Goal: Navigation & Orientation: Find specific page/section

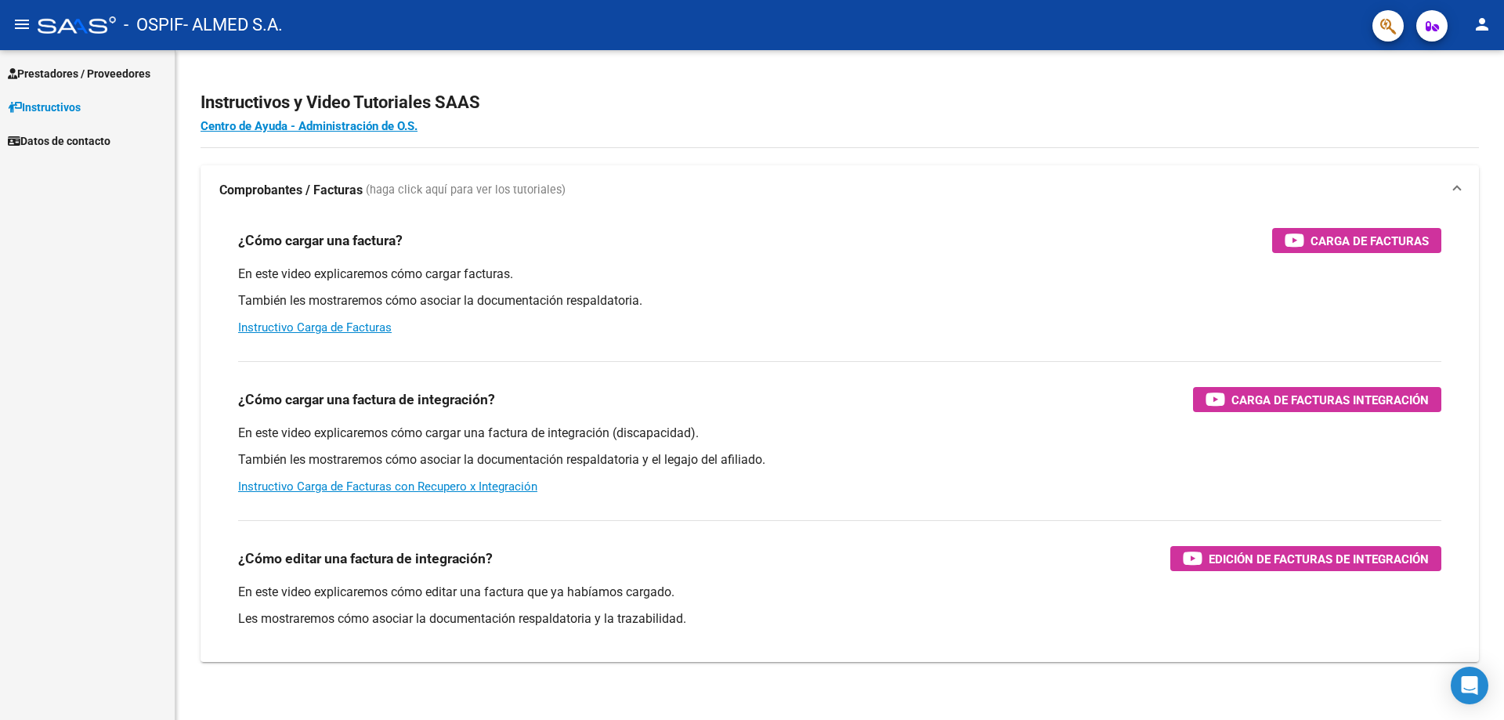
click at [78, 69] on span "Prestadores / Proveedores" at bounding box center [79, 73] width 143 height 17
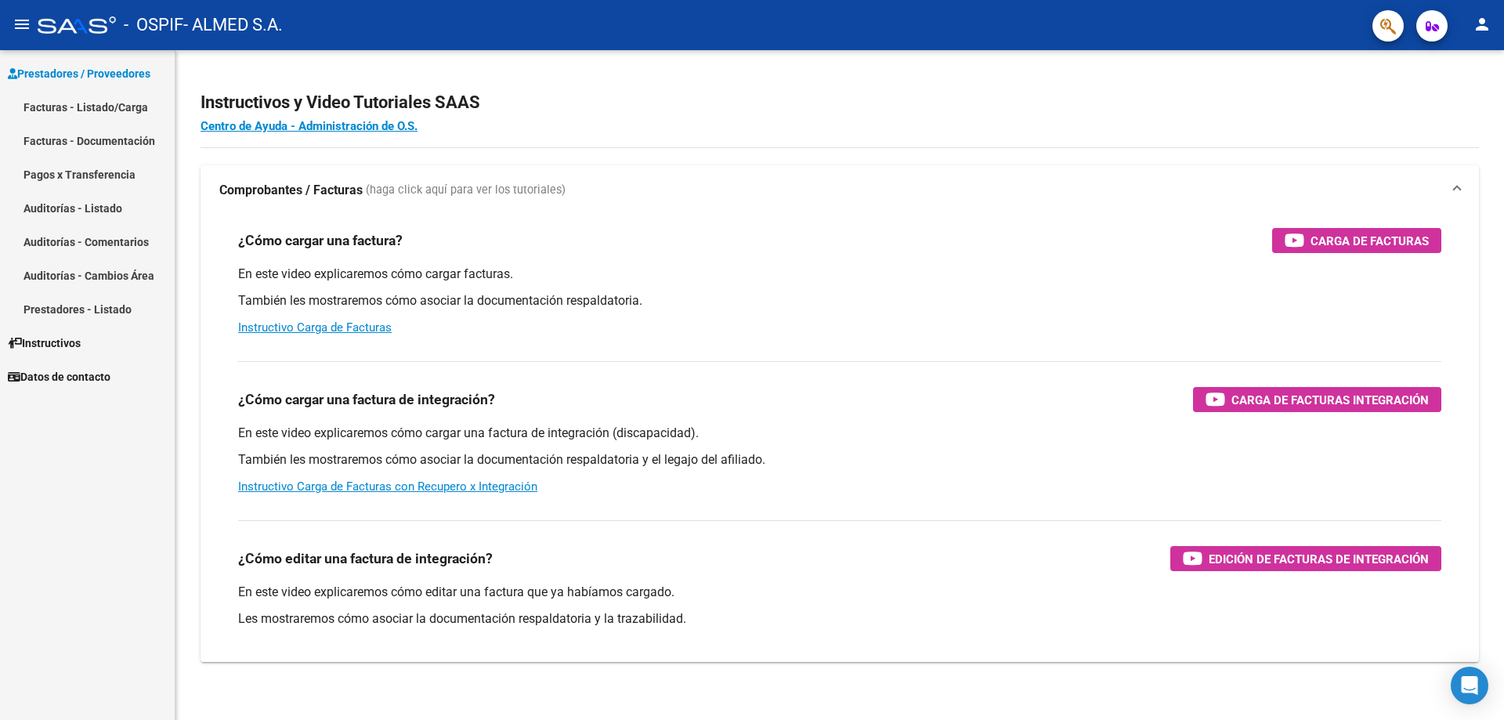
click at [97, 175] on link "Pagos x Transferencia" at bounding box center [87, 174] width 175 height 34
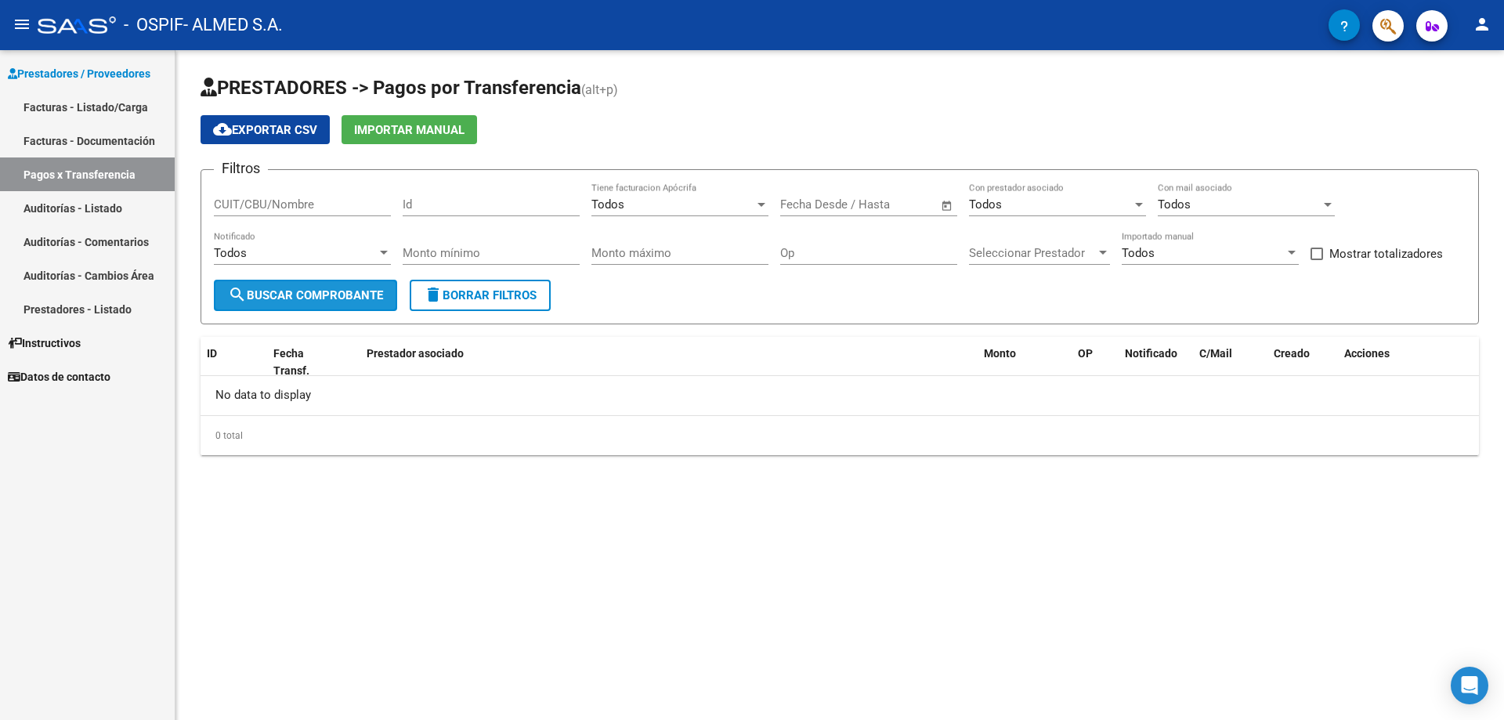
click at [246, 297] on mat-icon "search" at bounding box center [237, 294] width 19 height 19
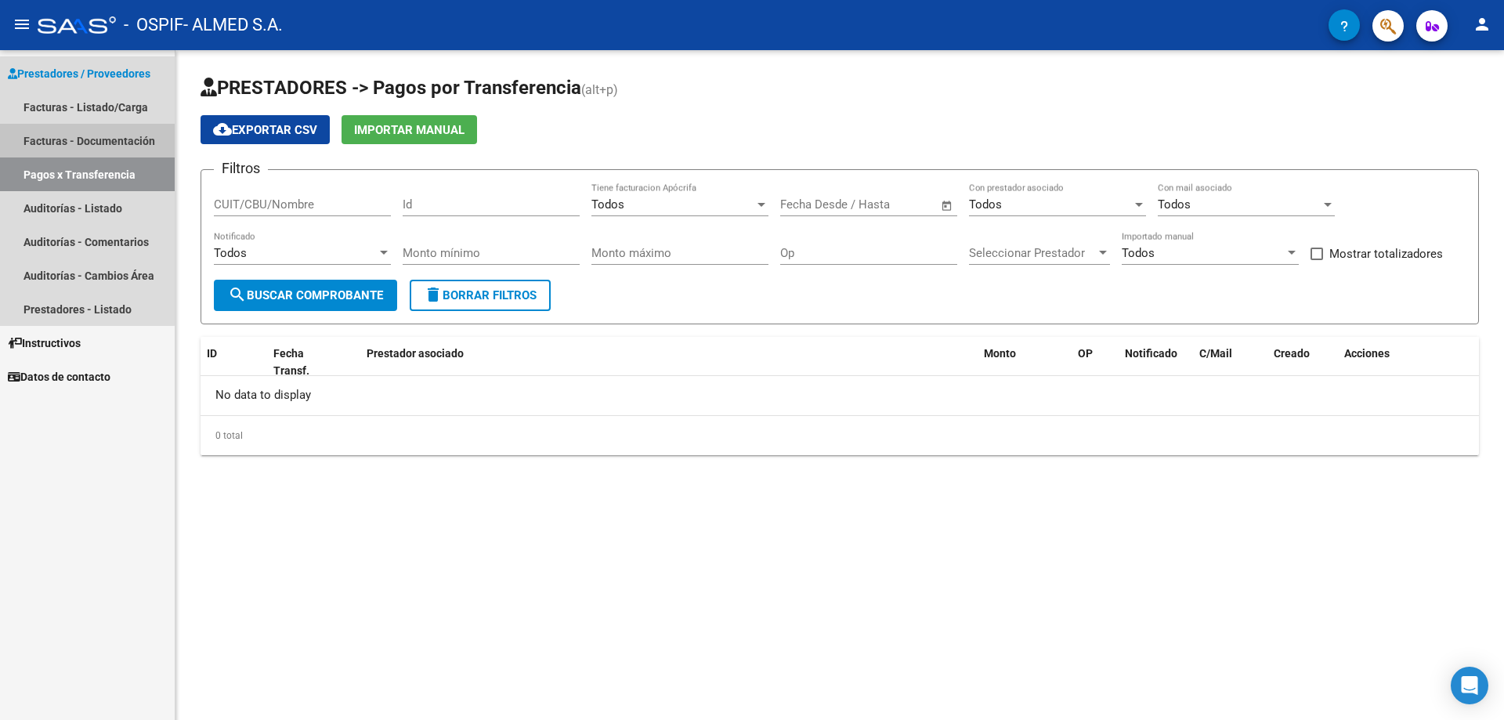
click at [60, 134] on link "Facturas - Documentación" at bounding box center [87, 141] width 175 height 34
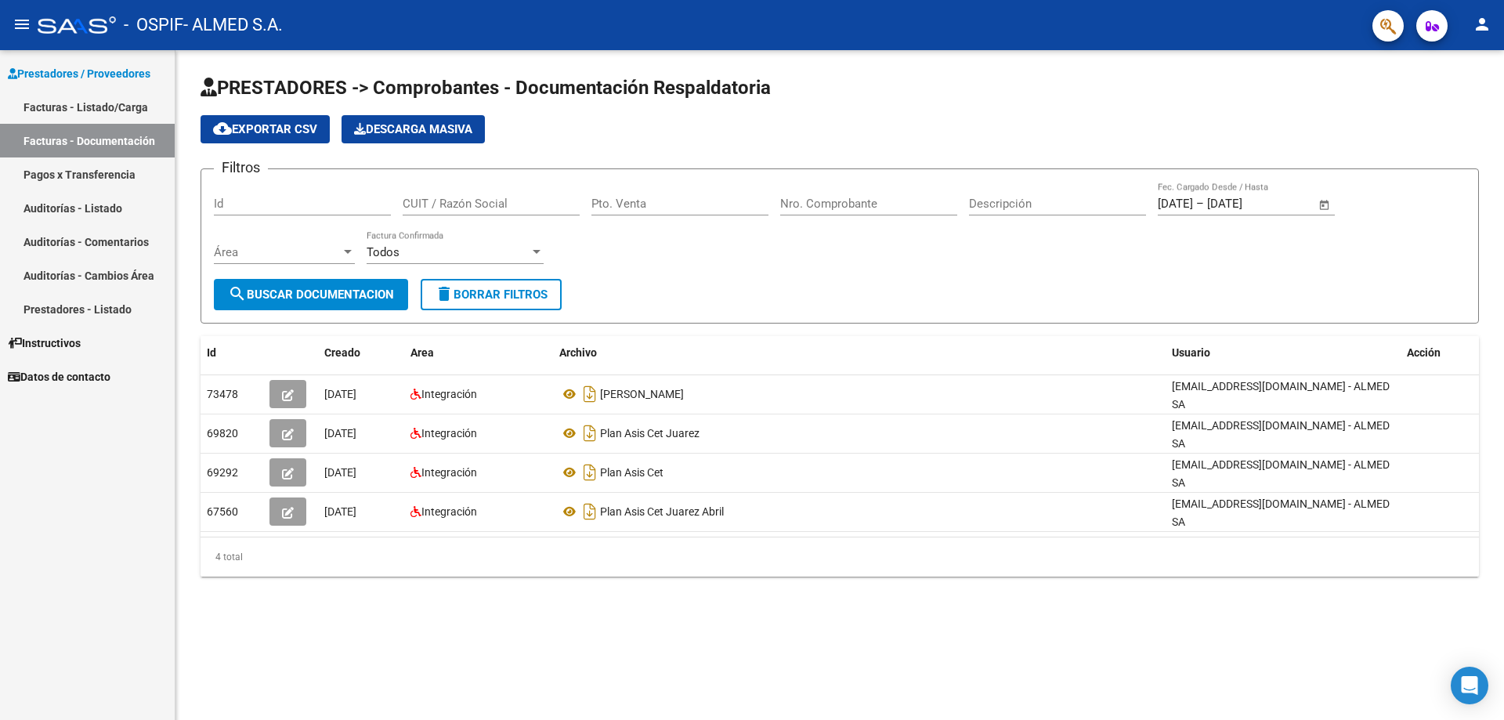
click at [78, 159] on link "Pagos x Transferencia" at bounding box center [87, 174] width 175 height 34
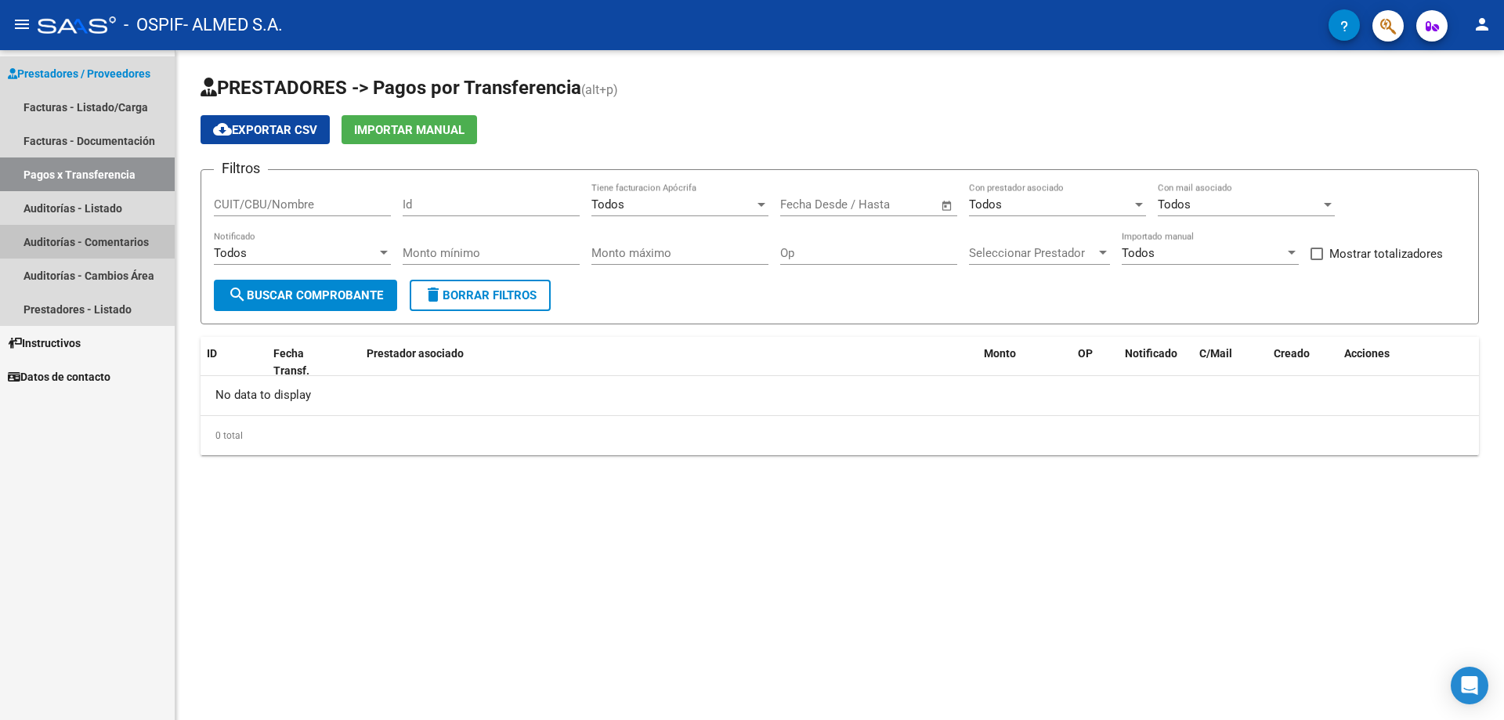
click at [119, 236] on link "Auditorías - Comentarios" at bounding box center [87, 242] width 175 height 34
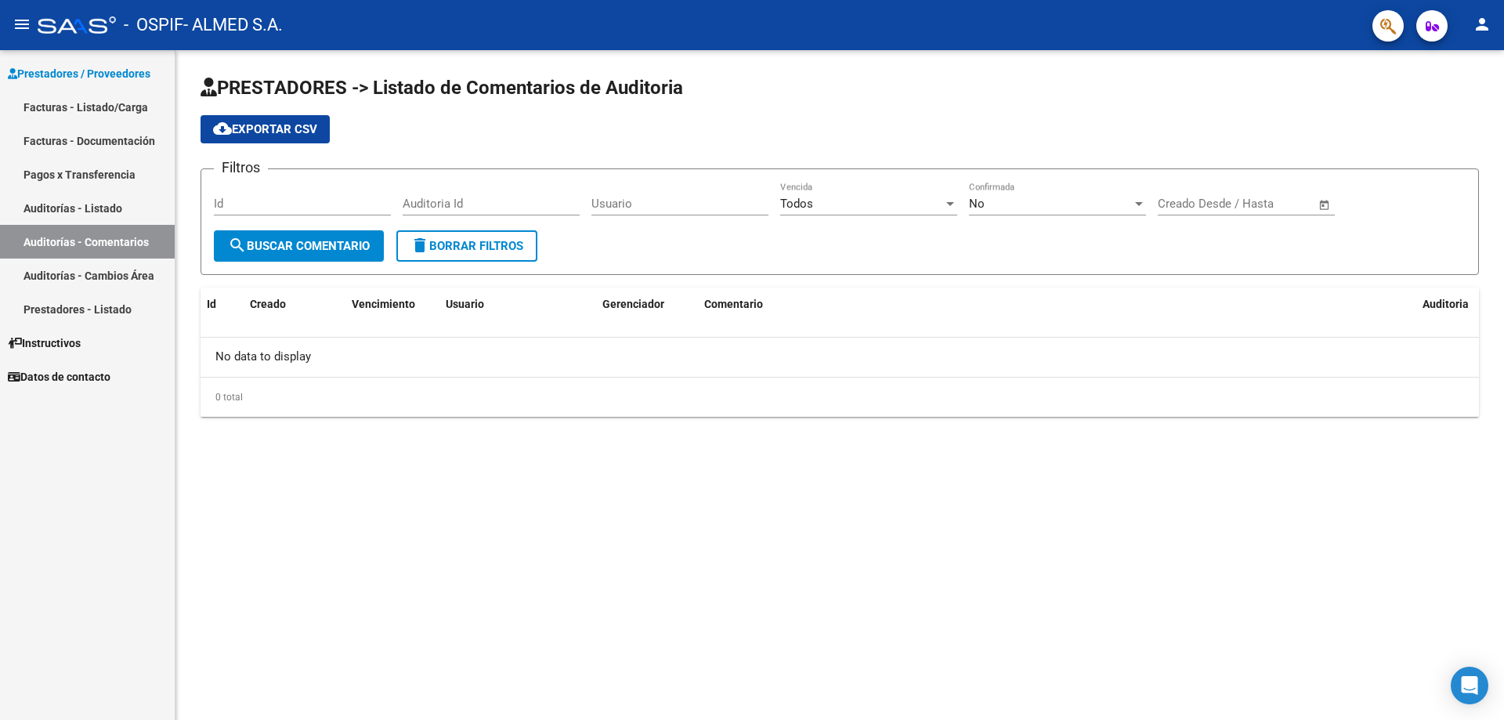
click at [118, 274] on link "Auditorías - Cambios Área" at bounding box center [87, 276] width 175 height 34
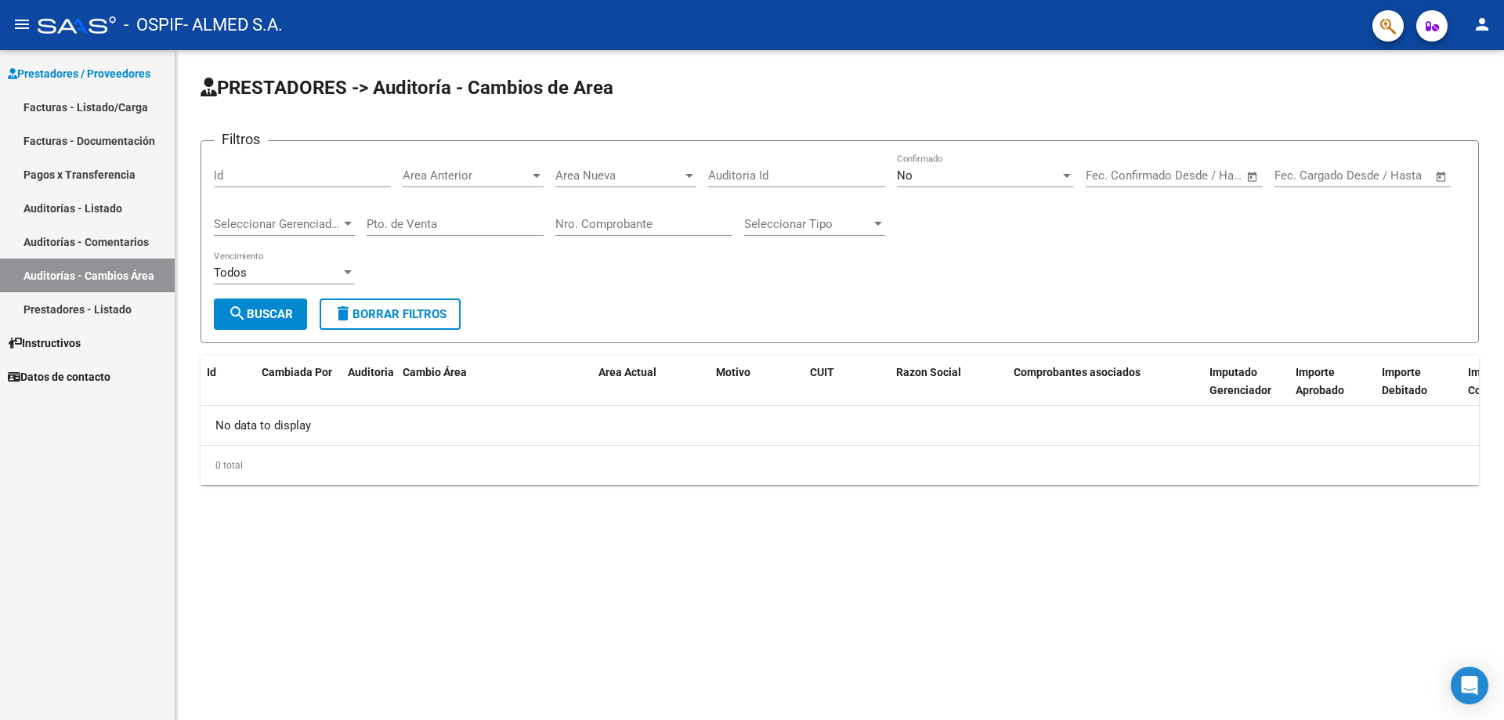
click at [121, 304] on link "Prestadores - Listado" at bounding box center [87, 309] width 175 height 34
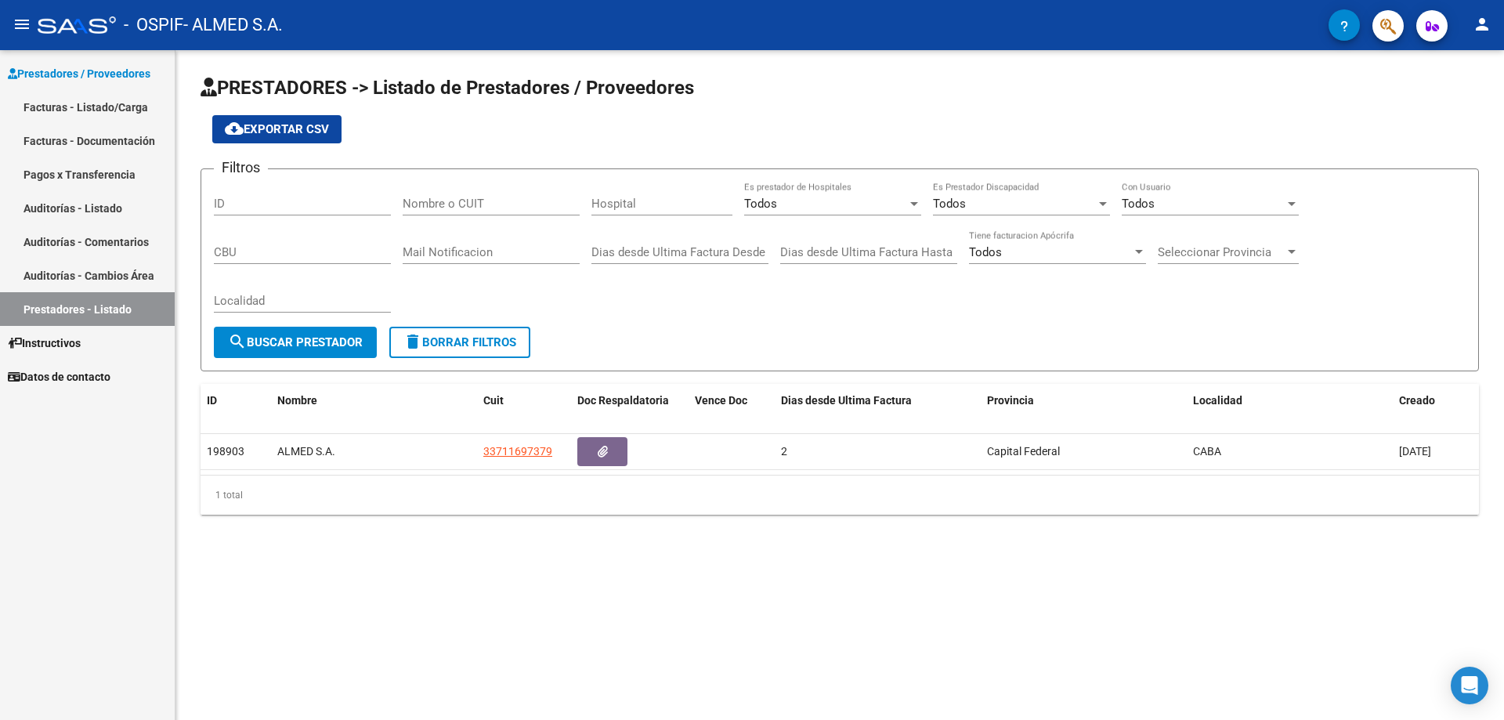
click at [97, 372] on span "Datos de contacto" at bounding box center [59, 376] width 103 height 17
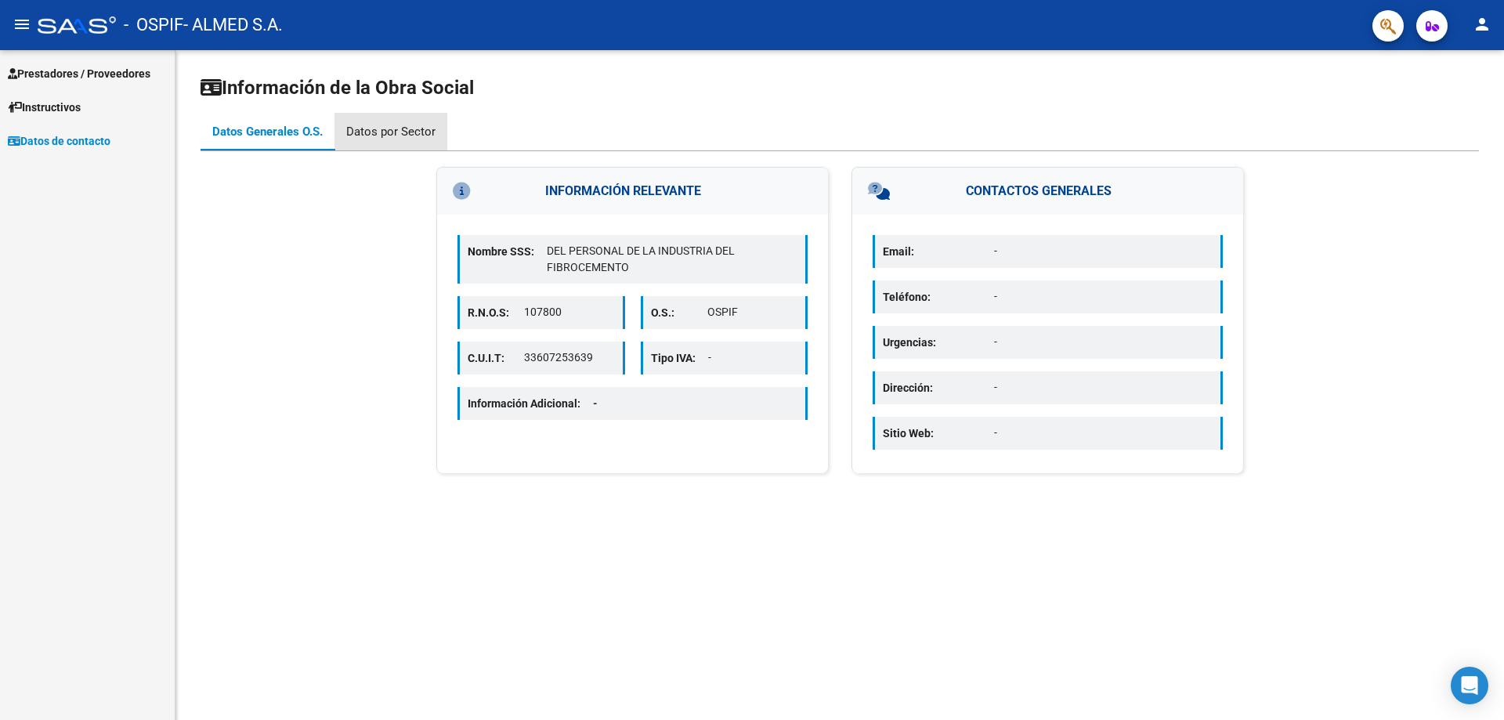
click at [411, 128] on div "Datos por Sector" at bounding box center [390, 131] width 89 height 17
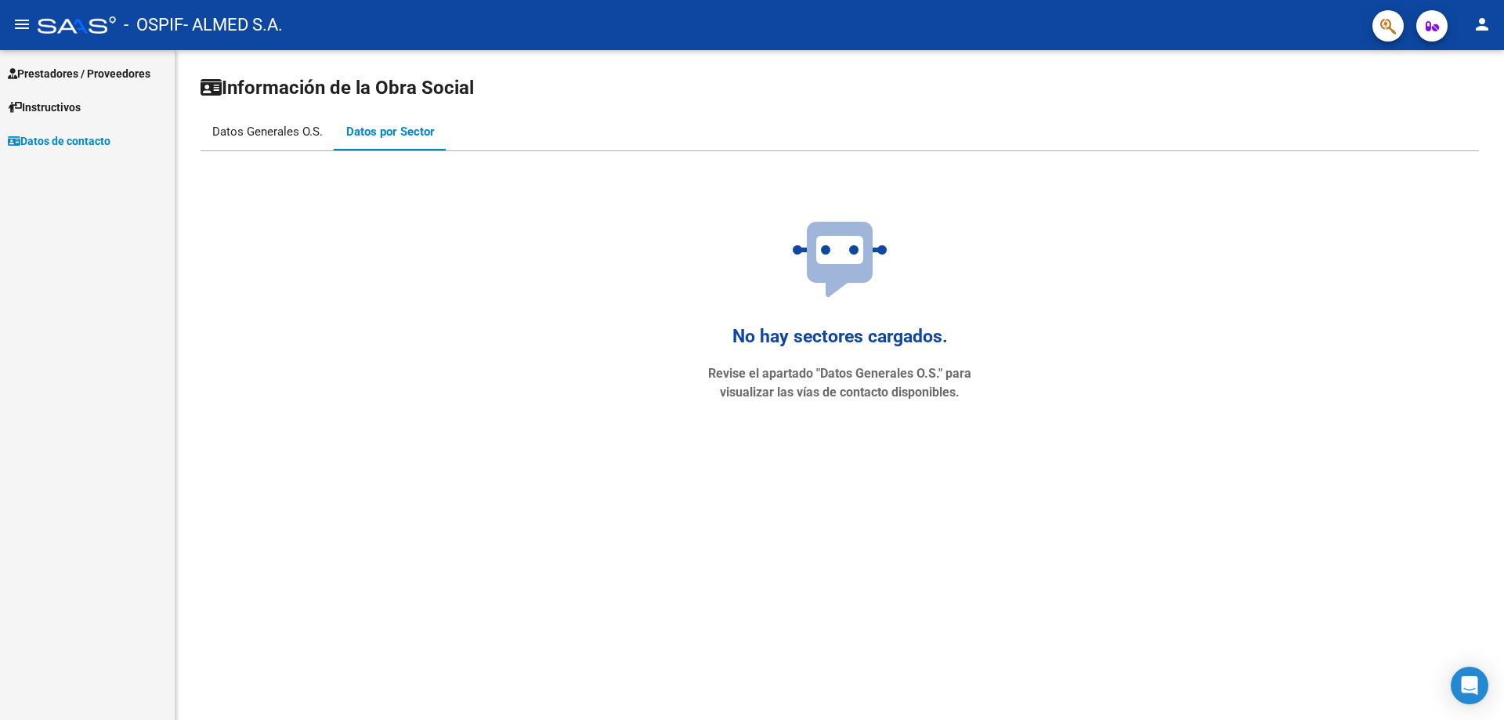
click at [291, 136] on div "Datos Generales O.S." at bounding box center [267, 131] width 110 height 17
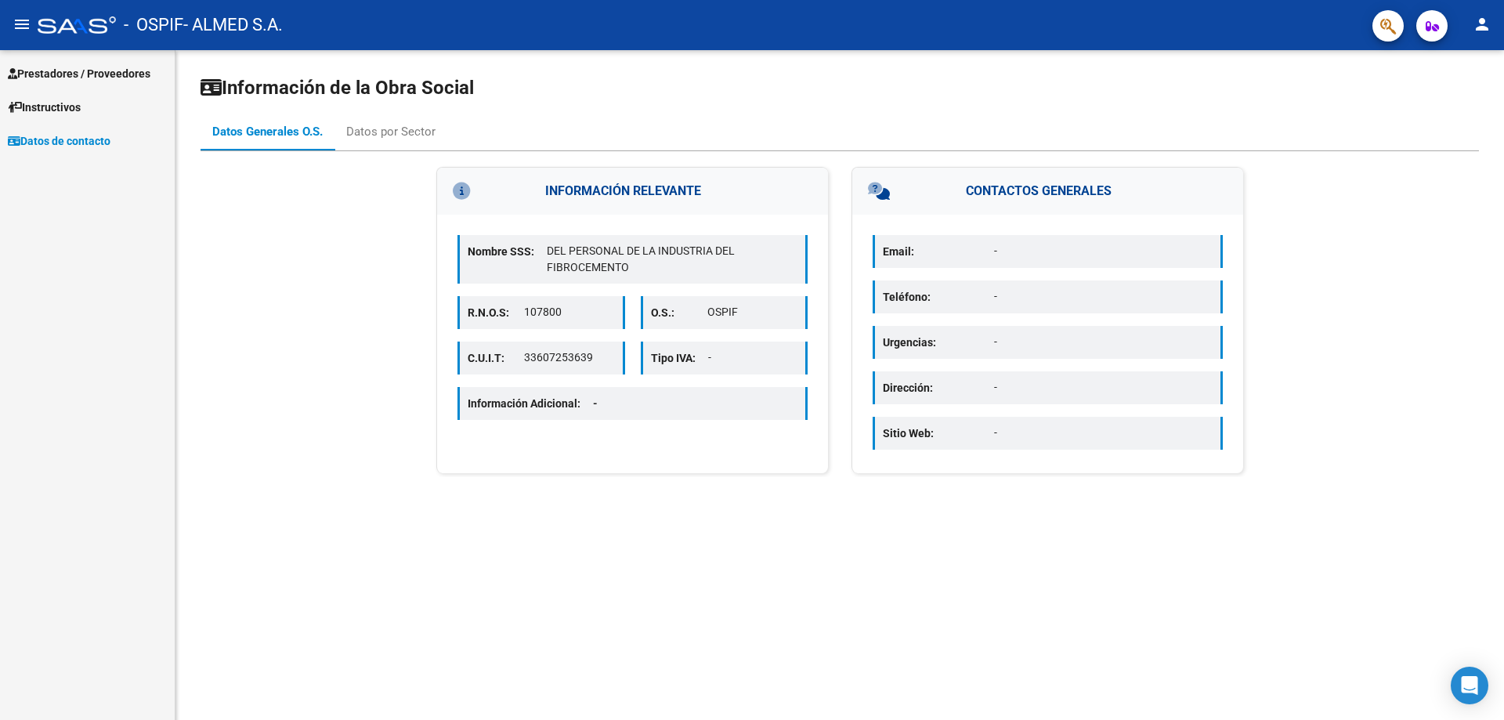
click at [66, 77] on span "Prestadores / Proveedores" at bounding box center [79, 73] width 143 height 17
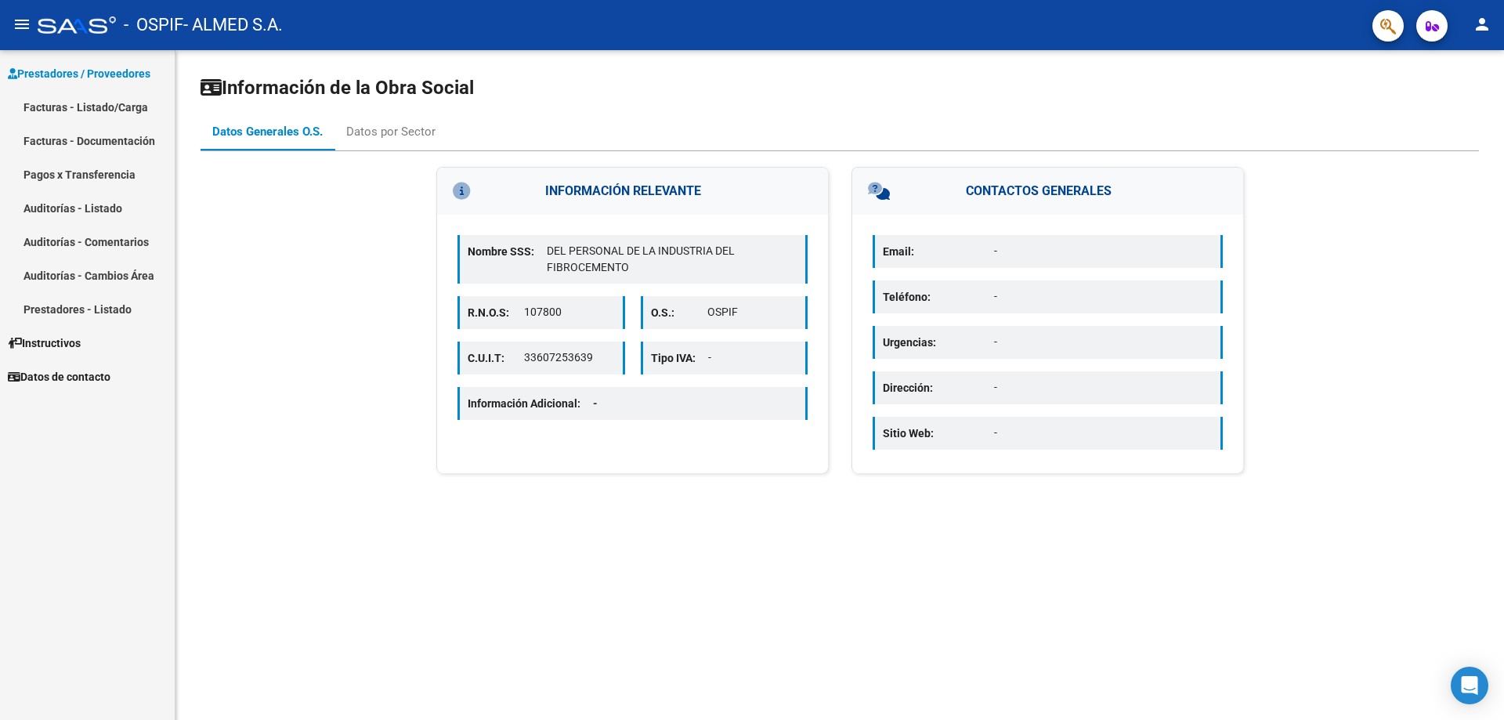
click at [66, 105] on link "Facturas - Listado/Carga" at bounding box center [87, 107] width 175 height 34
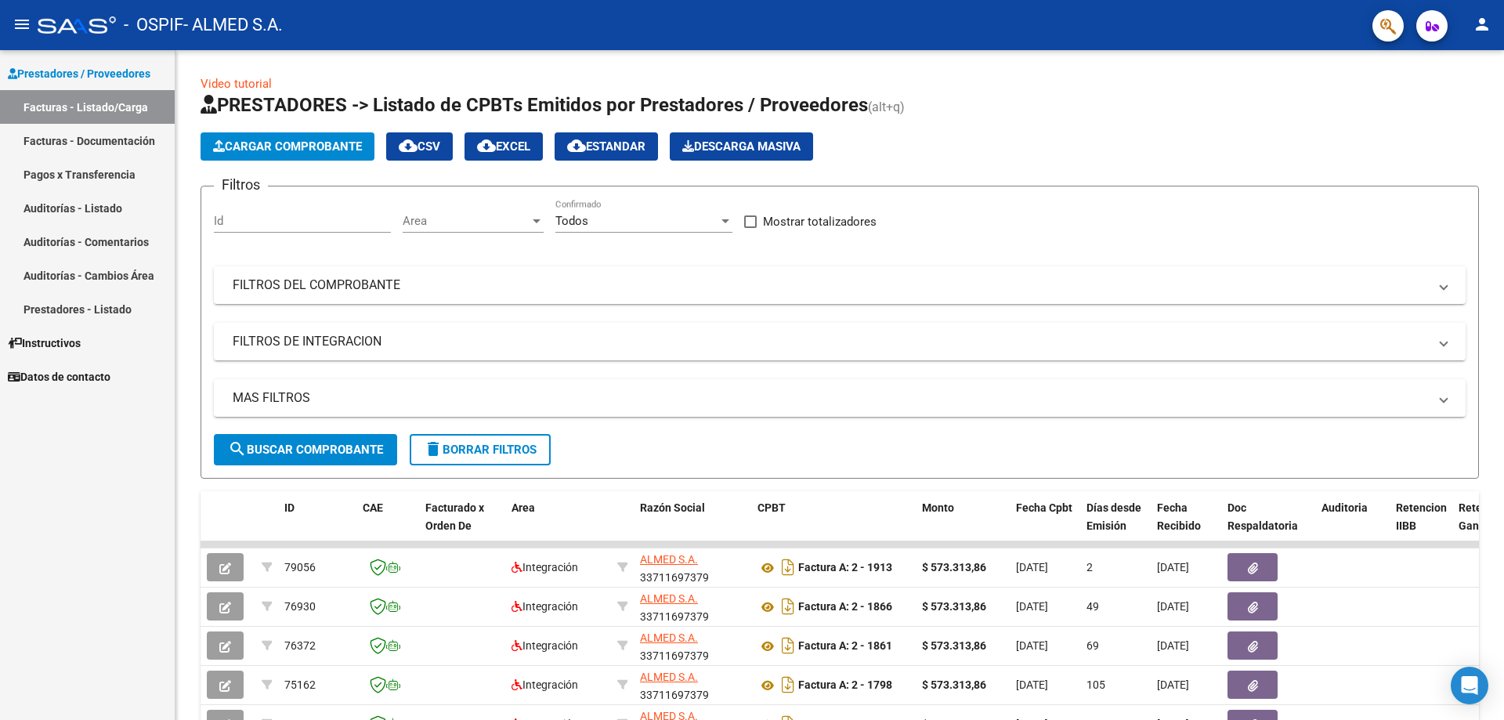
click at [35, 136] on link "Facturas - Documentación" at bounding box center [87, 141] width 175 height 34
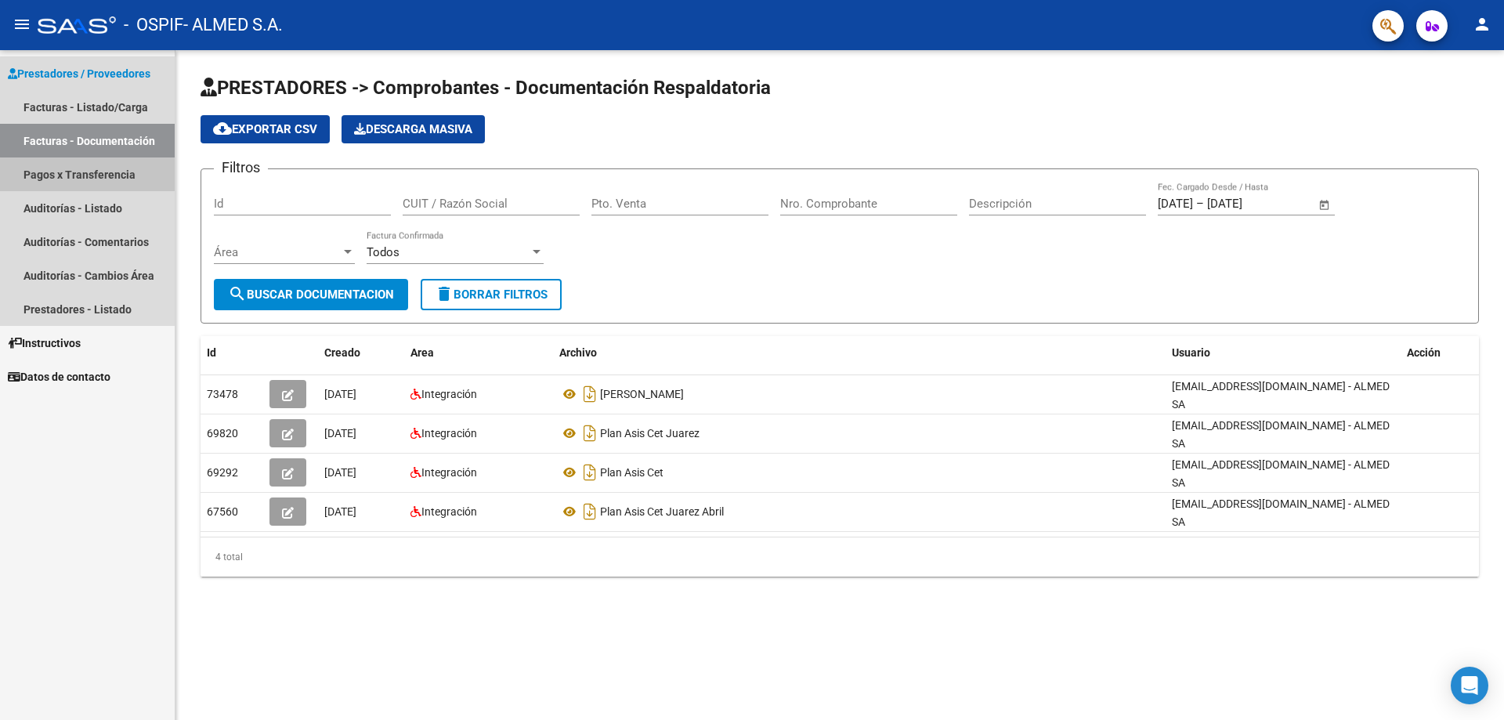
click at [95, 179] on link "Pagos x Transferencia" at bounding box center [87, 174] width 175 height 34
